Goal: Information Seeking & Learning: Learn about a topic

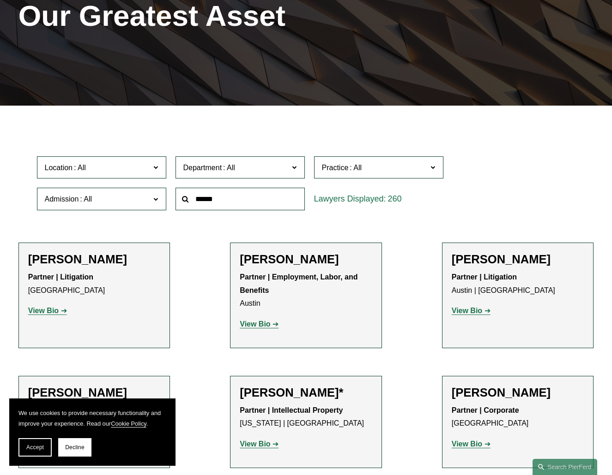
scroll to position [138, 0]
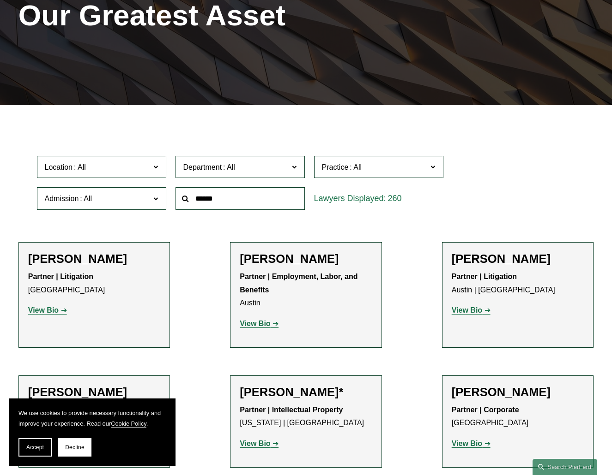
click at [261, 175] on label "Department" at bounding box center [239, 167] width 129 height 23
click at [0, 0] on link "Intellectual Property" at bounding box center [0, 0] width 0 height 0
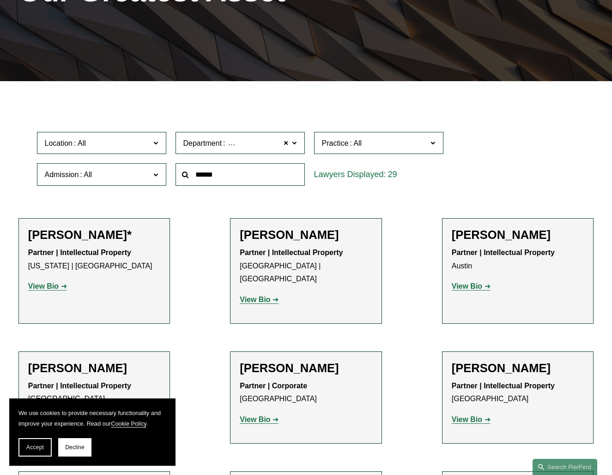
scroll to position [185, 0]
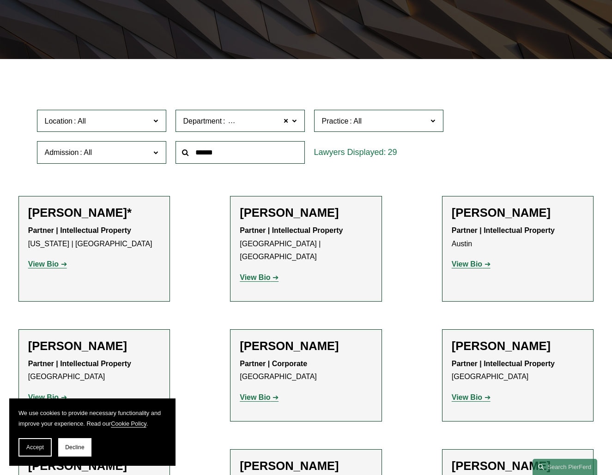
click at [471, 266] on strong "View Bio" at bounding box center [466, 264] width 30 height 8
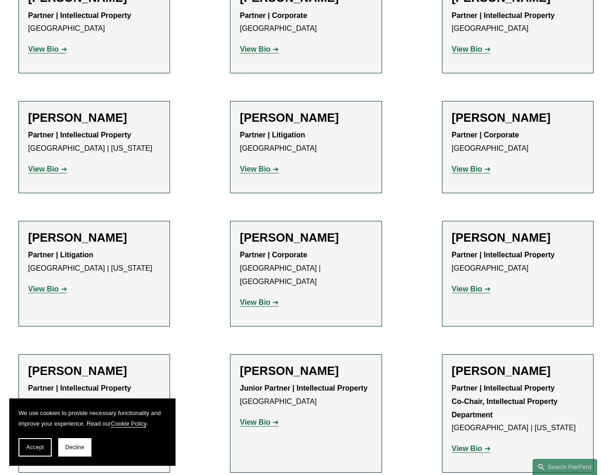
scroll to position [554, 0]
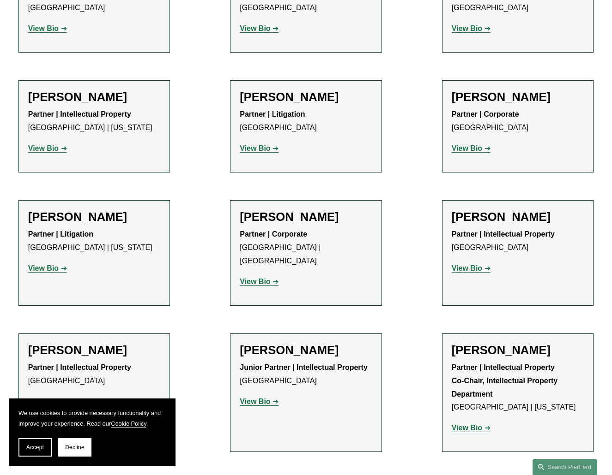
click at [459, 264] on strong "View Bio" at bounding box center [466, 268] width 30 height 8
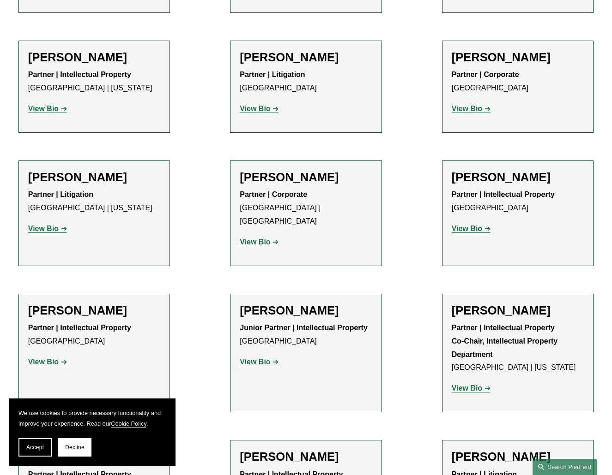
scroll to position [692, 0]
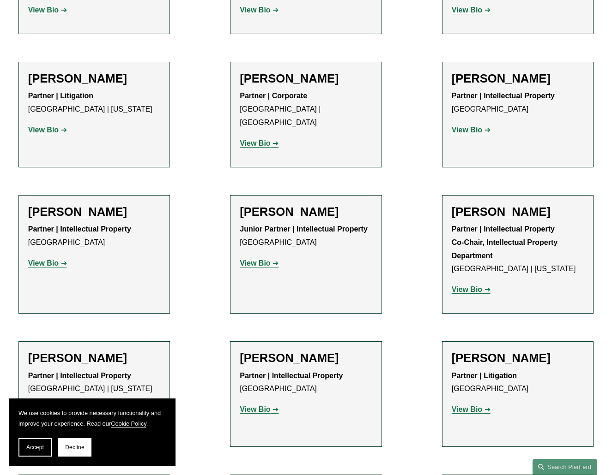
click at [55, 259] on strong "View Bio" at bounding box center [43, 263] width 30 height 8
click at [263, 259] on strong "View Bio" at bounding box center [255, 263] width 30 height 8
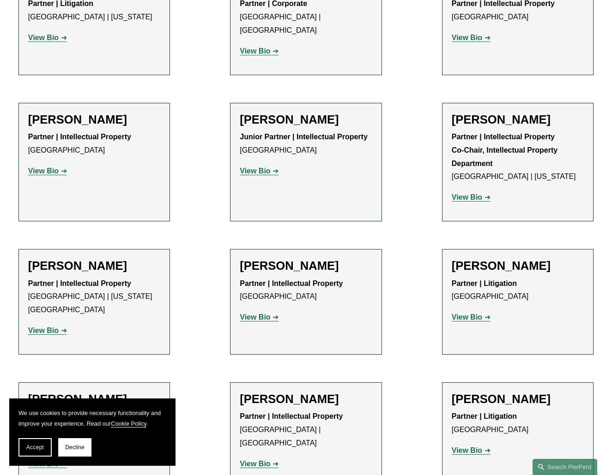
click at [465, 193] on strong "View Bio" at bounding box center [466, 197] width 30 height 8
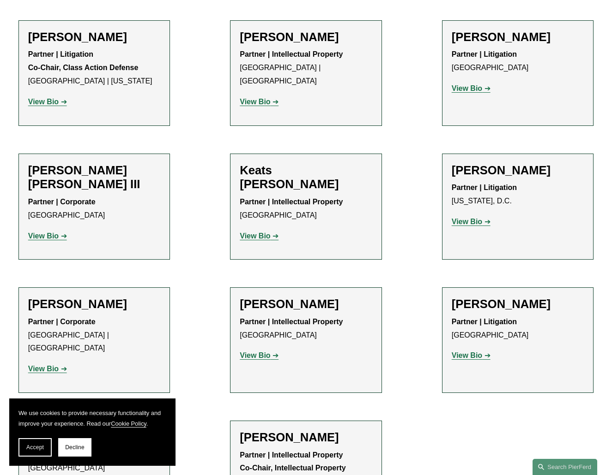
scroll to position [1200, 0]
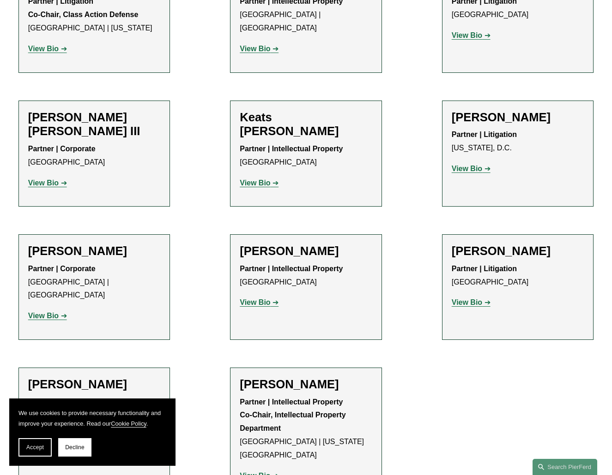
click at [268, 299] on strong "View Bio" at bounding box center [255, 303] width 30 height 8
click at [257, 472] on strong "View Bio" at bounding box center [255, 476] width 30 height 8
click at [30, 448] on span "Accept" at bounding box center [35, 448] width 18 height 6
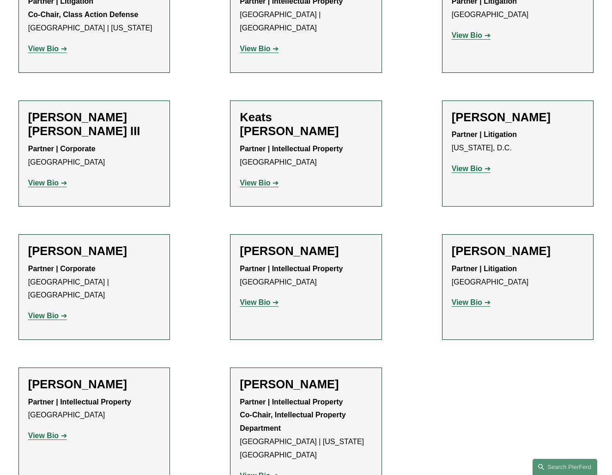
click at [54, 432] on strong "View Bio" at bounding box center [43, 436] width 30 height 8
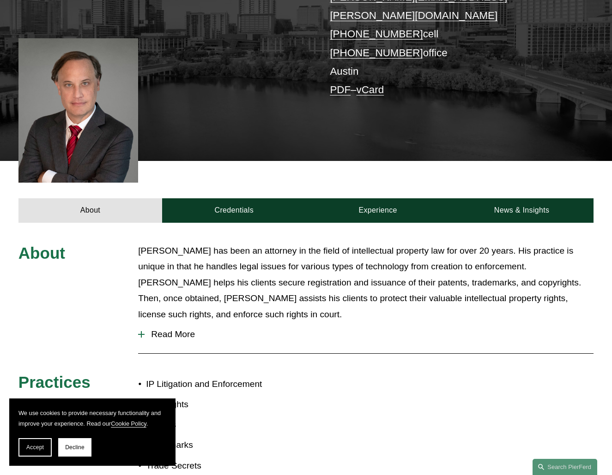
scroll to position [369, 0]
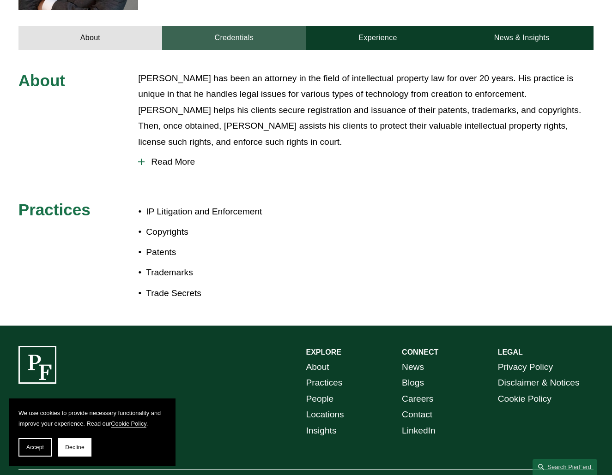
click at [235, 26] on link "Credentials" at bounding box center [234, 38] width 144 height 25
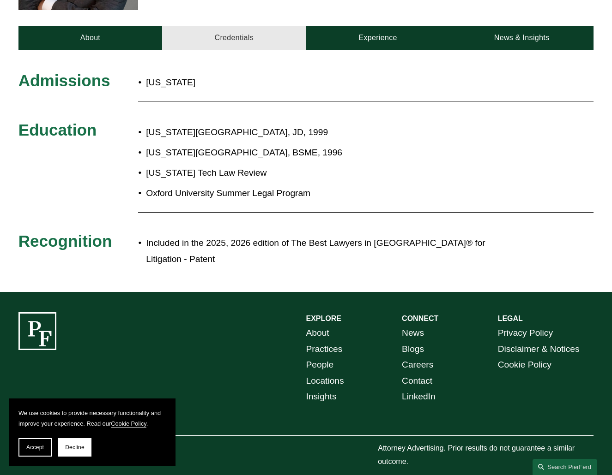
scroll to position [355, 0]
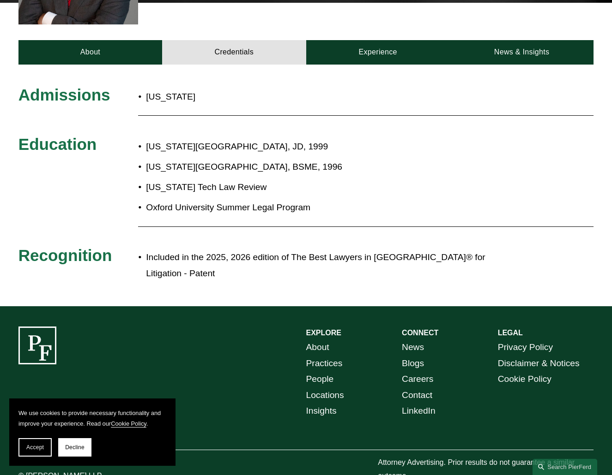
click at [140, 134] on div "[US_STATE][GEOGRAPHIC_DATA], JD, 1999 [US_STATE][GEOGRAPHIC_DATA], BSME, 1996 […" at bounding box center [329, 177] width 383 height 86
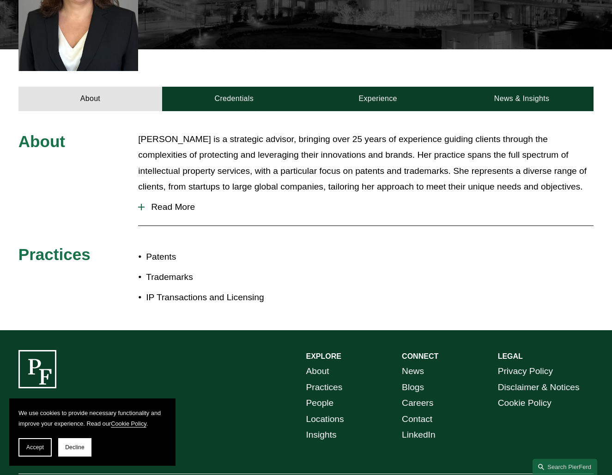
scroll to position [323, 0]
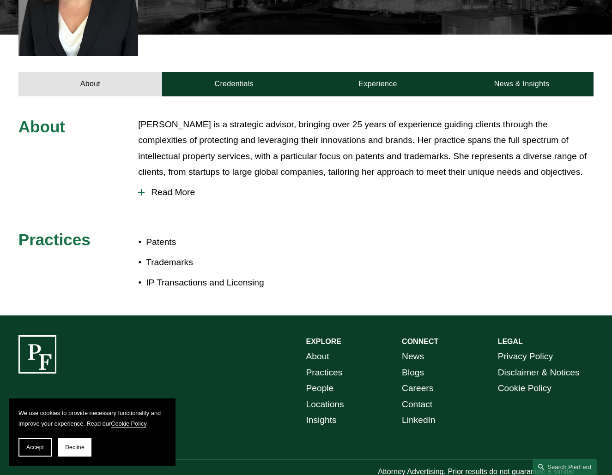
click at [144, 139] on p "Rachel is a strategic advisor, bringing over 25 years of experience guiding cli…" at bounding box center [365, 149] width 455 height 64
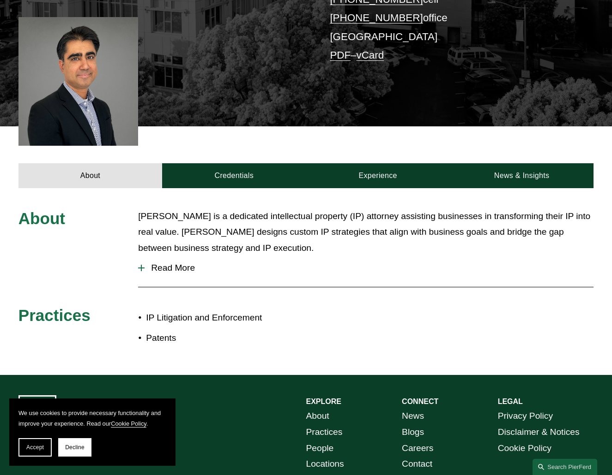
scroll to position [231, 0]
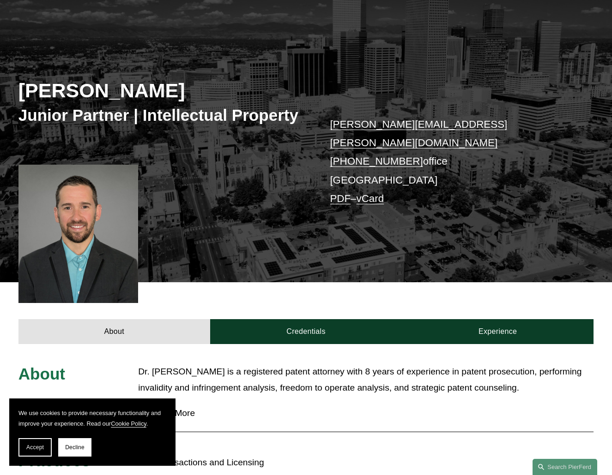
scroll to position [231, 0]
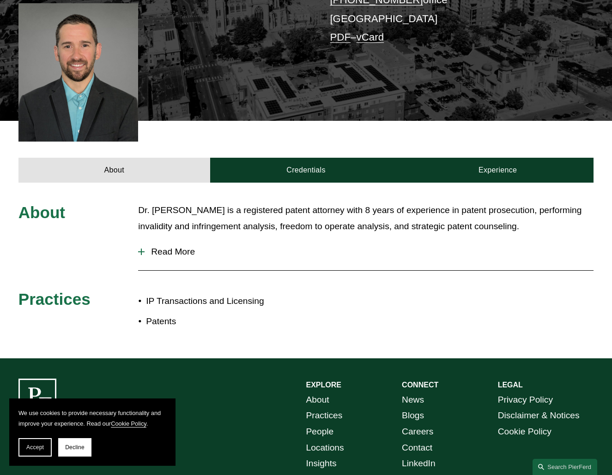
click at [137, 203] on div "About Dr. Daniel Kennedy is a registered patent attorney with 8 years of experi…" at bounding box center [306, 271] width 612 height 136
click at [147, 240] on button "Read More" at bounding box center [365, 252] width 455 height 24
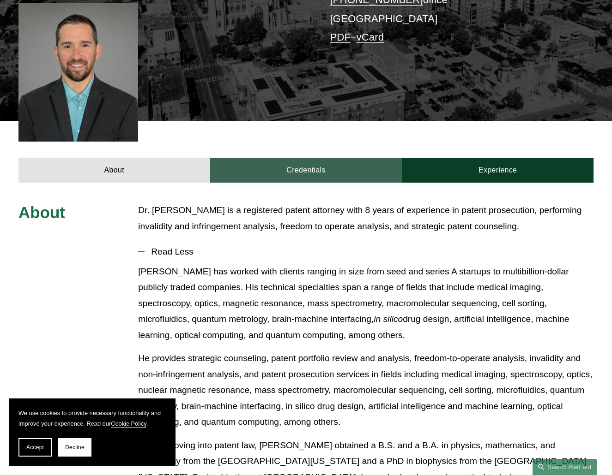
click at [325, 158] on link "Credentials" at bounding box center [306, 170] width 192 height 25
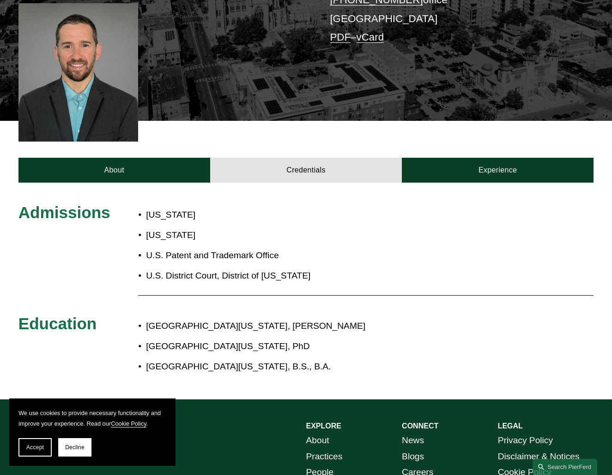
click at [138, 209] on div "Admissions" at bounding box center [78, 215] width 120 height 25
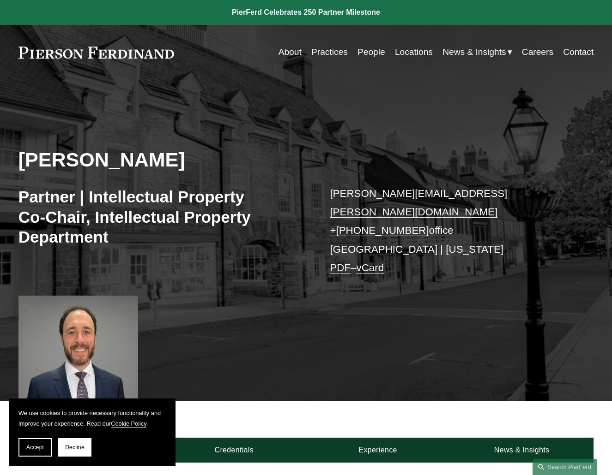
click at [137, 207] on h3 "Partner | Intellectual Property Co-Chair, Intellectual Property Department" at bounding box center [162, 217] width 288 height 60
